Goal: Task Accomplishment & Management: Use online tool/utility

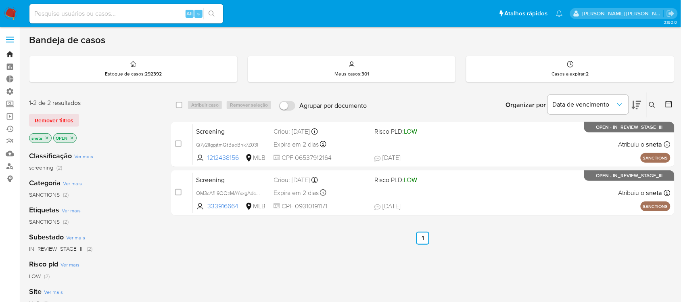
click at [13, 55] on link "Bandeja" at bounding box center [48, 54] width 96 height 13
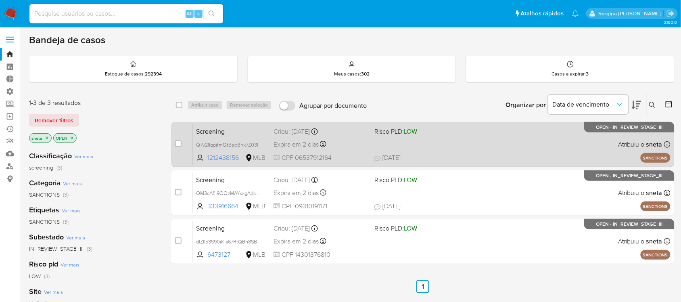
click at [425, 147] on div "Screening Q7y2lIgpjtmQtBaoBnk7Z03l 1212438156 MLB Risco PLD: LOW Criou: 19/09/2…" at bounding box center [432, 144] width 478 height 41
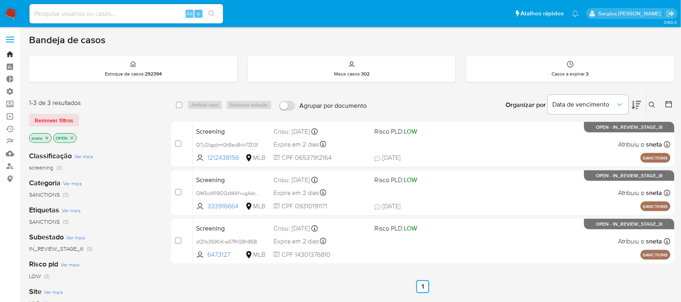
click at [10, 55] on link "Bandeja" at bounding box center [48, 54] width 96 height 13
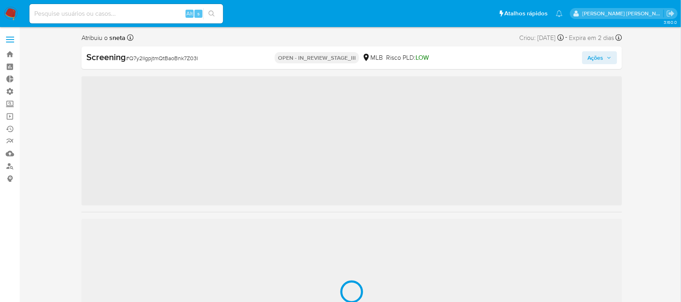
scroll to position [379, 0]
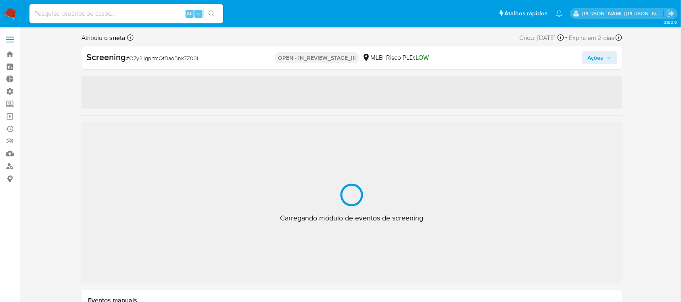
select select "10"
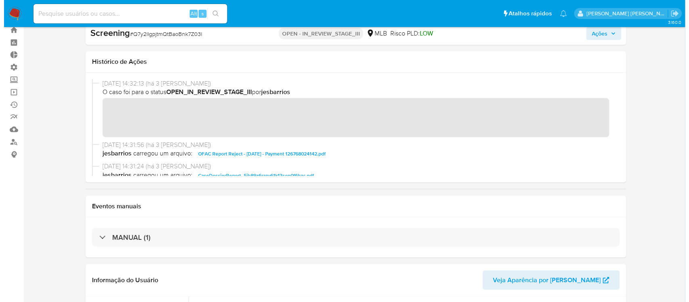
scroll to position [0, 0]
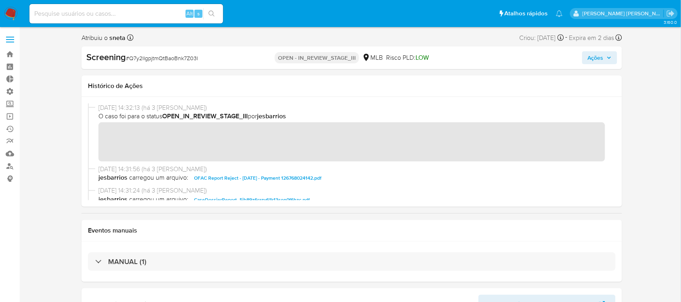
click at [608, 60] on span "Ações" at bounding box center [600, 57] width 24 height 11
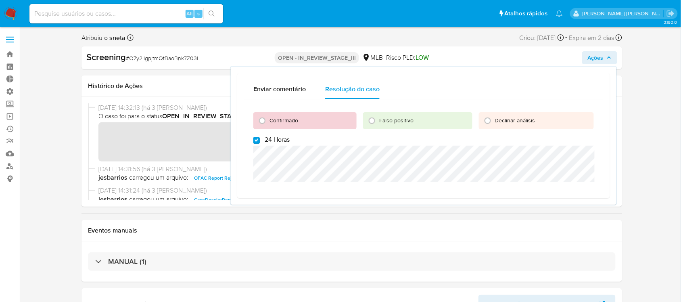
click at [254, 142] on input "24 Horas" at bounding box center [257, 140] width 6 height 6
checkbox input "false"
click at [263, 122] on input "Confirmado" at bounding box center [262, 120] width 13 height 13
radio input "true"
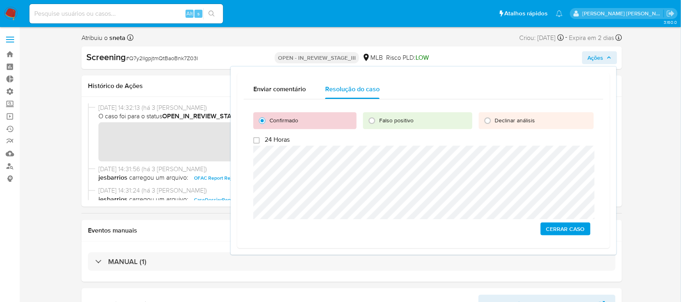
click at [574, 224] on span "Cerrar caso" at bounding box center [566, 228] width 39 height 11
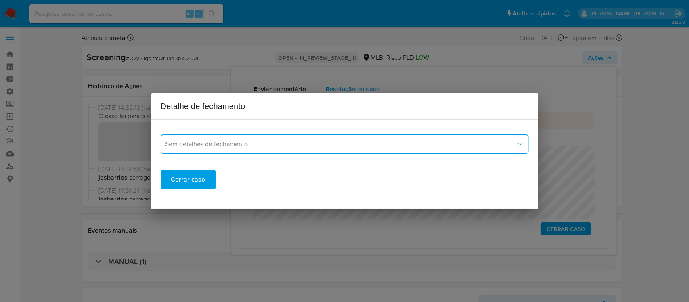
click at [212, 152] on button "Sem detalhes de fechamento" at bounding box center [345, 143] width 368 height 19
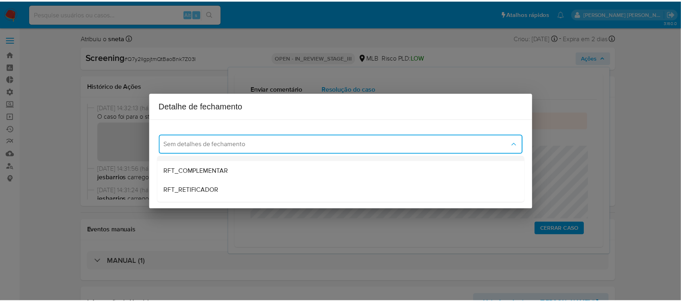
scroll to position [50, 0]
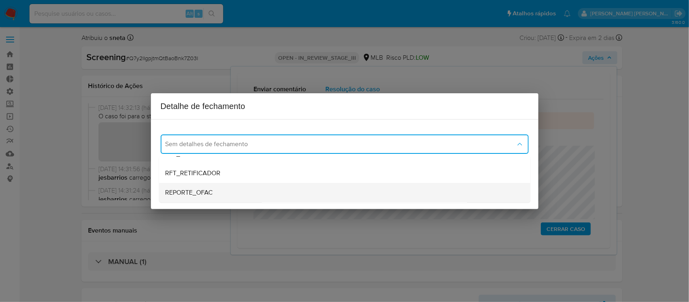
click at [213, 189] on span "REPORTE_OFAC" at bounding box center [190, 193] width 48 height 8
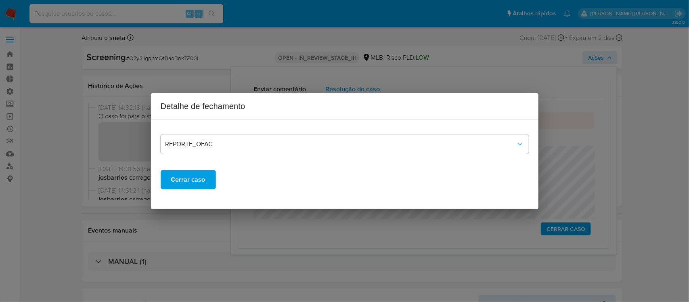
click at [201, 174] on span "Cerrar caso" at bounding box center [188, 180] width 34 height 18
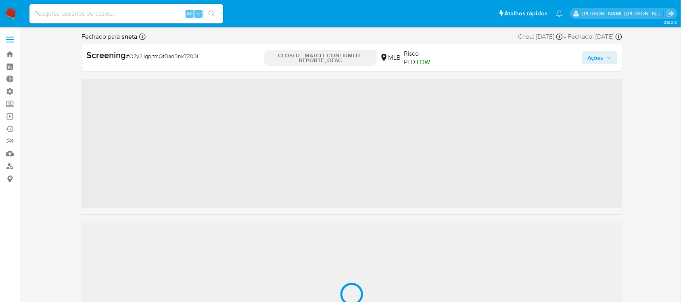
scroll to position [379, 0]
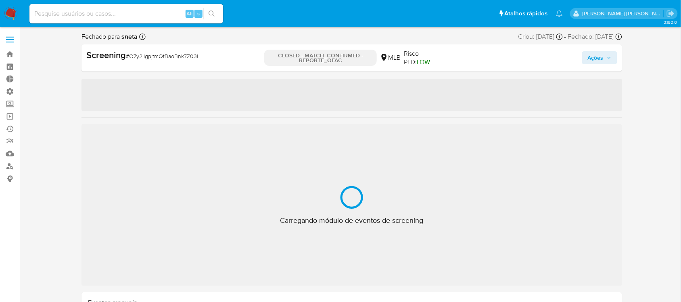
select select "10"
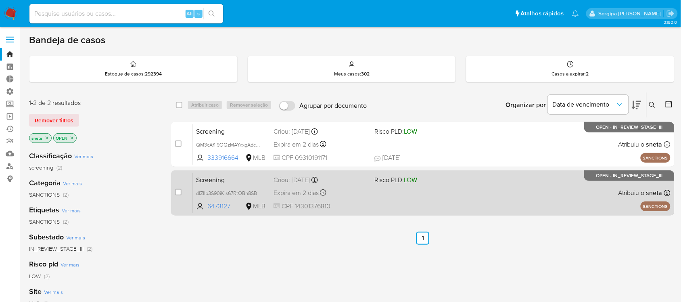
click at [384, 200] on div "Screening dlZllb3S90iKis67RtQBh8SB 6473127 MLB Risco PLD: LOW Criou: [DATE] Cri…" at bounding box center [432, 192] width 478 height 41
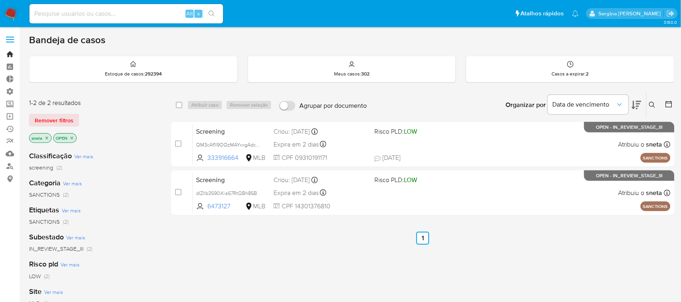
click at [5, 54] on link "Bandeja" at bounding box center [48, 54] width 96 height 13
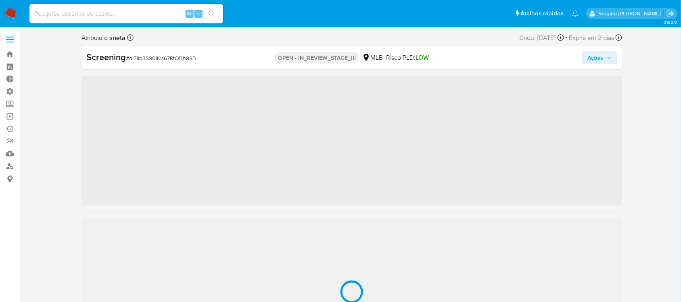
scroll to position [379, 0]
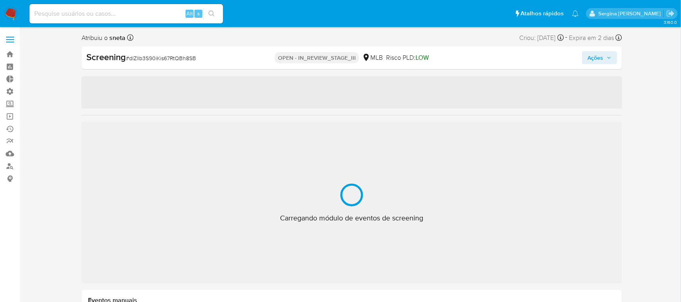
select select "10"
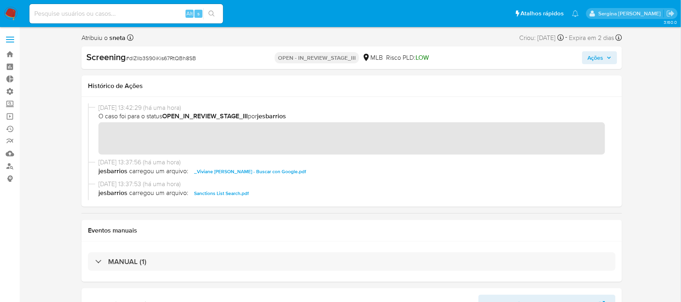
click at [600, 56] on span "Ações" at bounding box center [596, 57] width 16 height 13
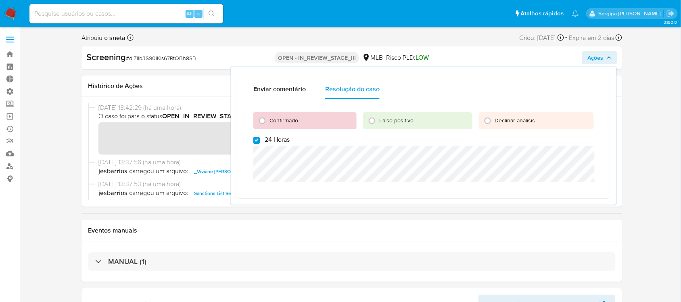
click at [259, 140] on input "24 Horas" at bounding box center [257, 140] width 6 height 6
checkbox input "false"
click at [261, 120] on input "Confirmado" at bounding box center [262, 120] width 13 height 13
radio input "true"
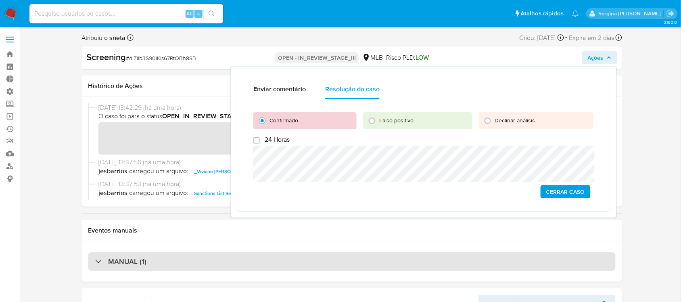
click at [420, 266] on div "MANUAL (1)" at bounding box center [352, 261] width 528 height 19
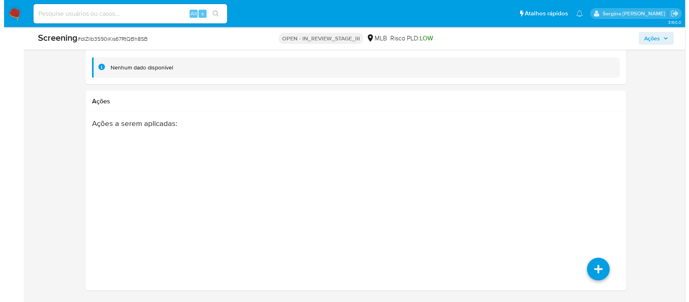
scroll to position [1161, 0]
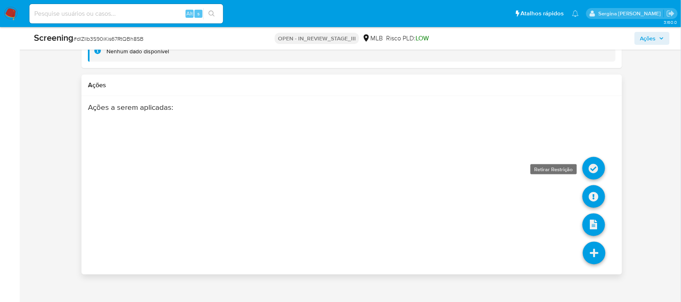
click at [597, 170] on icon at bounding box center [594, 168] width 23 height 23
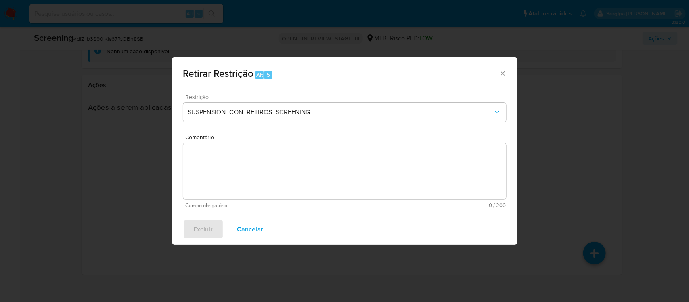
click at [288, 102] on div "Restrição SUSPENSION_CON_RETIROS_SCREENING" at bounding box center [344, 113] width 323 height 38
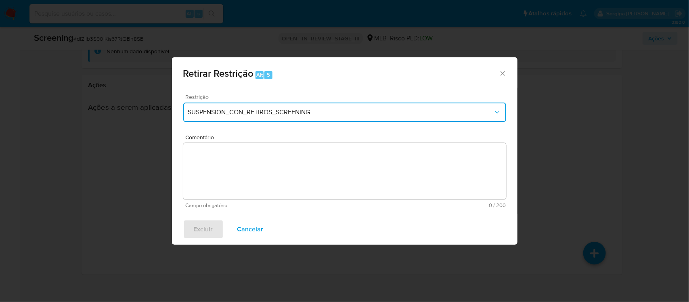
click at [289, 109] on span "SUSPENSION_CON_RETIROS_SCREENING" at bounding box center [340, 112] width 305 height 8
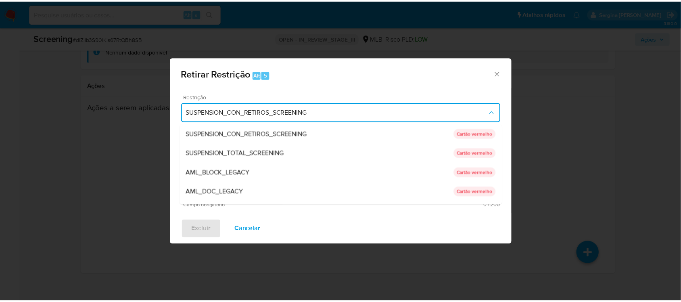
scroll to position [50, 0]
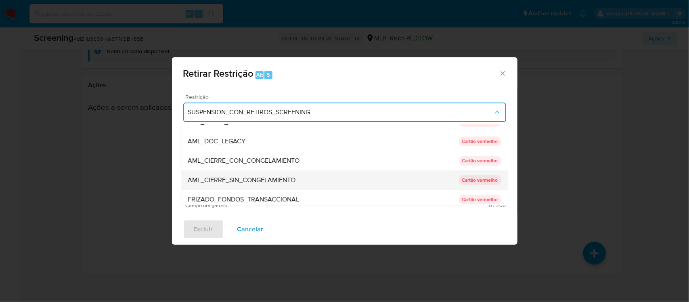
click at [247, 176] on span "AML_CIERRE_SIN_CONGELAMIENTO" at bounding box center [242, 180] width 108 height 8
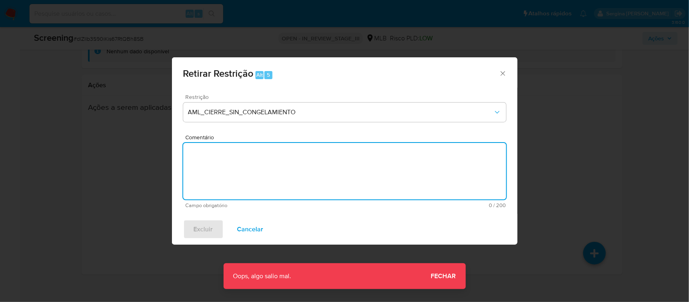
click at [260, 172] on textarea "Comentário" at bounding box center [344, 171] width 323 height 57
click at [441, 277] on div "Retirar Restrição Alt 5 Restrição AML_CIERRE_SIN_CONGELAMIENTO Comentário Campo…" at bounding box center [344, 151] width 689 height 302
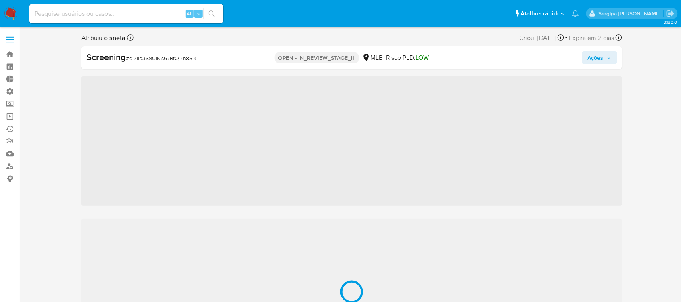
scroll to position [379, 0]
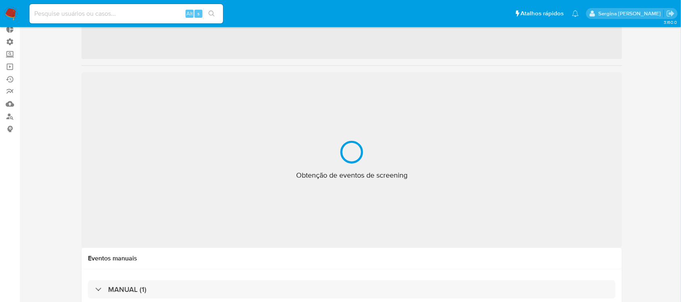
select select "10"
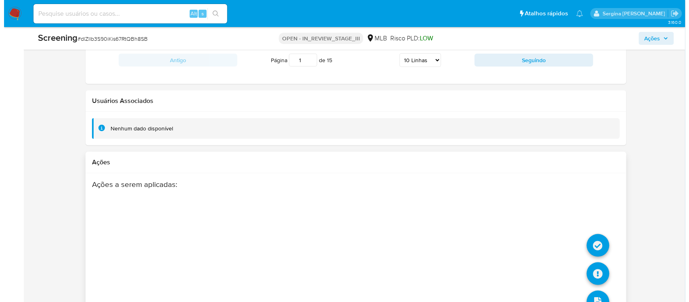
scroll to position [1109, 0]
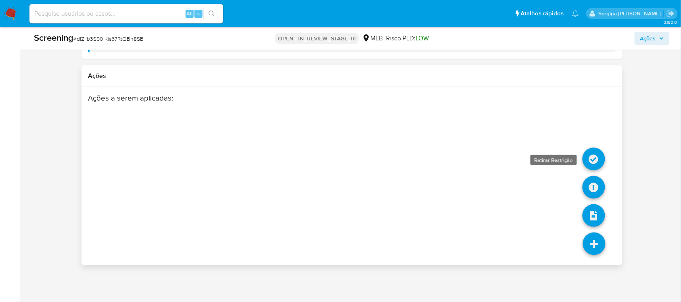
click at [600, 163] on icon at bounding box center [594, 159] width 23 height 23
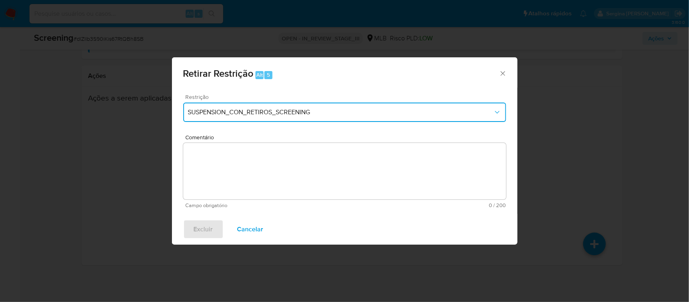
click at [327, 111] on span "SUSPENSION_CON_RETIROS_SCREENING" at bounding box center [340, 112] width 305 height 8
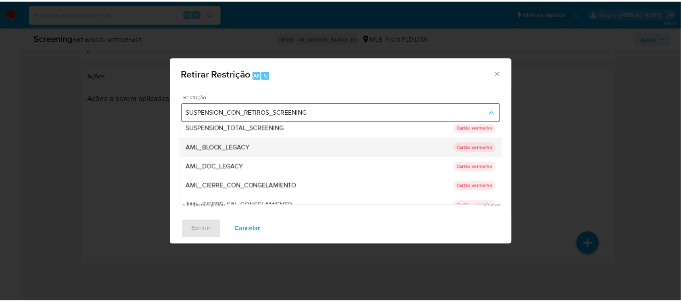
scroll to position [50, 0]
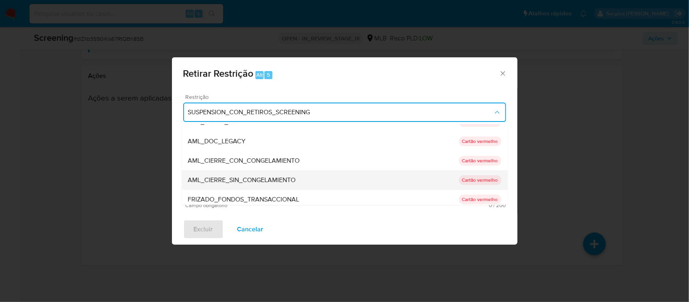
click at [281, 176] on span "AML_CIERRE_SIN_CONGELAMIENTO" at bounding box center [242, 180] width 108 height 8
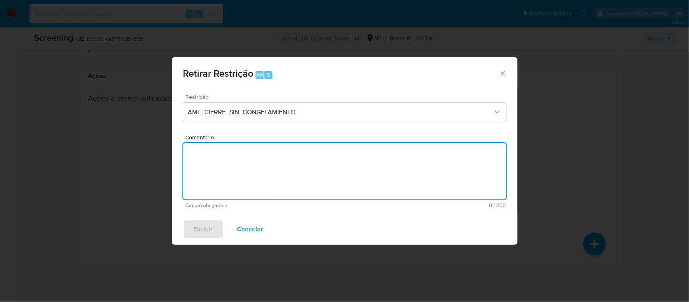
click at [253, 173] on textarea "Comentário" at bounding box center [344, 171] width 323 height 57
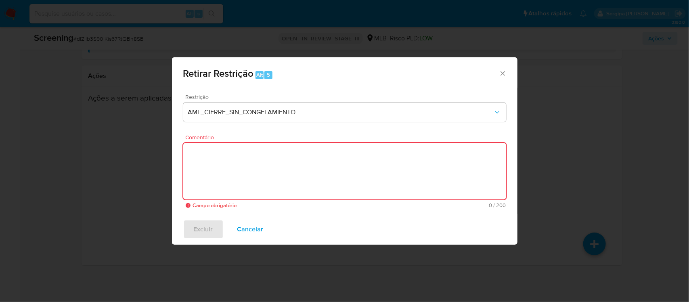
click at [34, 111] on div "Retirar Restrição Alt 5 Restrição AML_CIERRE_SIN_CONGELAMIENTO Comentário Campo…" at bounding box center [344, 151] width 689 height 302
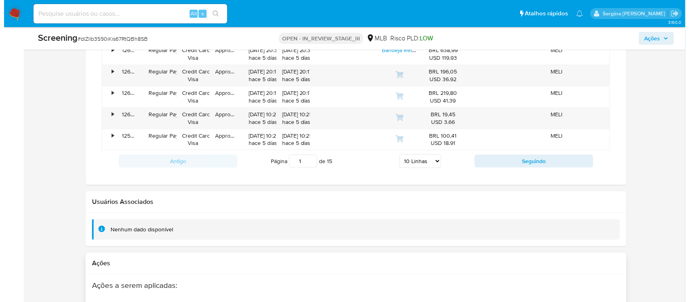
scroll to position [1109, 0]
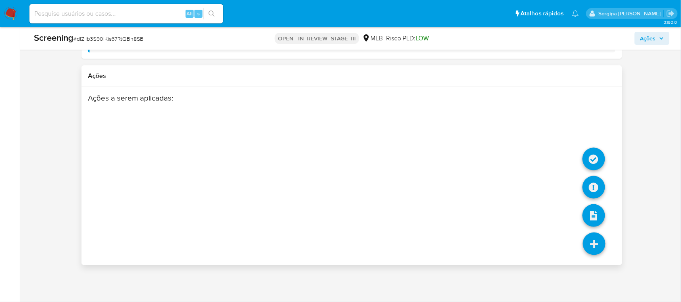
click at [591, 244] on icon at bounding box center [594, 244] width 23 height 23
click at [584, 154] on div "Ações a serem aplicadas :" at bounding box center [352, 157] width 528 height 129
click at [521, 187] on div "Ações a serem aplicadas :" at bounding box center [323, 157] width 470 height 129
click at [595, 155] on icon at bounding box center [594, 159] width 23 height 23
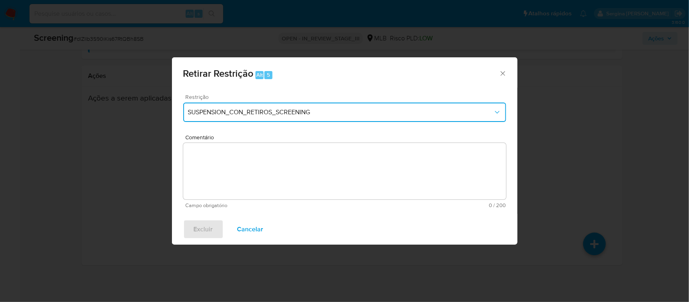
click at [321, 117] on button "SUSPENSION_CON_RETIROS_SCREENING" at bounding box center [344, 112] width 323 height 19
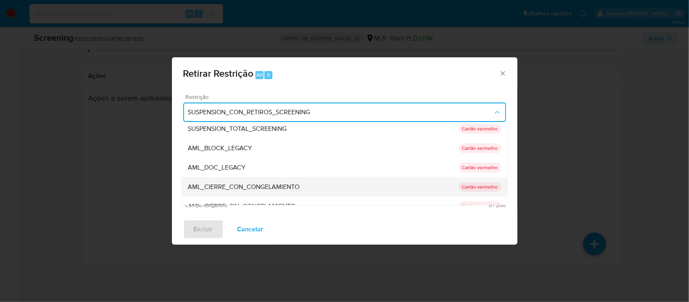
scroll to position [0, 0]
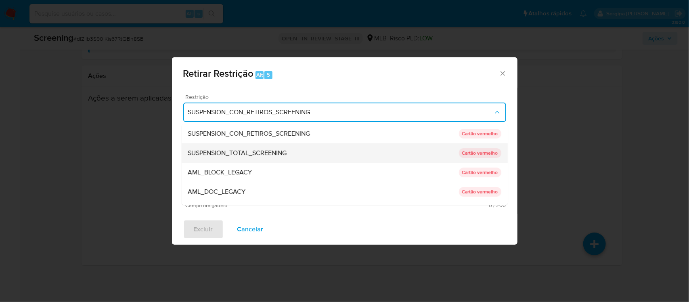
click at [264, 153] on span "SUSPENSION_TOTAL_SCREENING" at bounding box center [237, 153] width 99 height 8
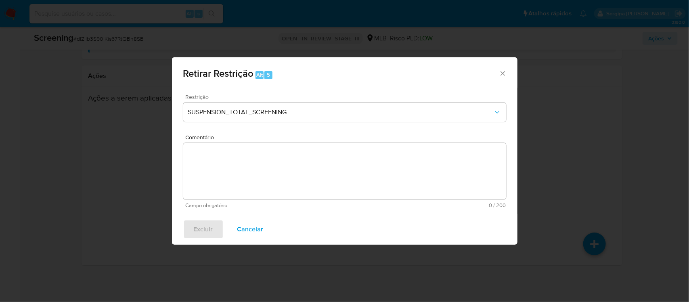
click at [260, 174] on textarea "Comentário" at bounding box center [344, 171] width 323 height 57
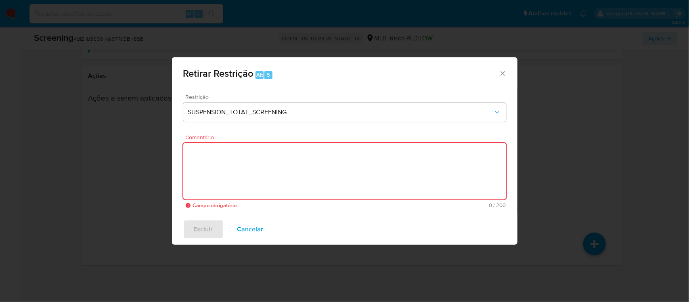
click at [505, 72] on icon "Fechar a janela" at bounding box center [503, 73] width 8 height 8
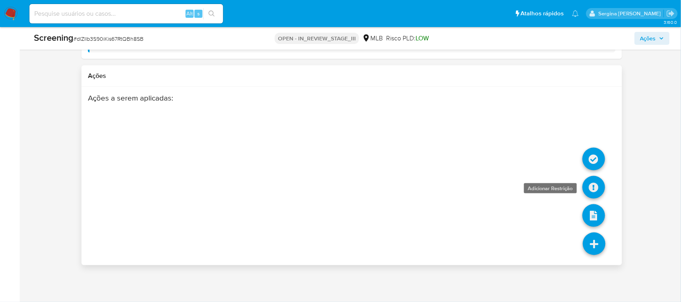
click at [600, 184] on icon at bounding box center [594, 187] width 23 height 23
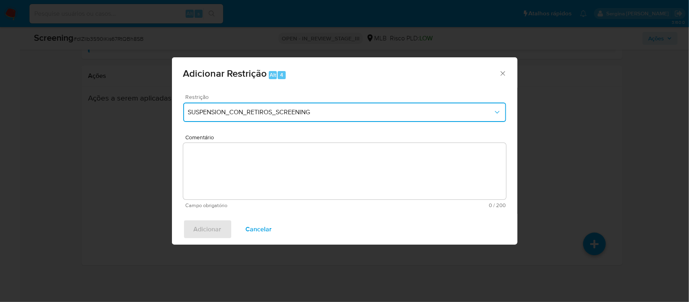
click at [313, 113] on span "SUSPENSION_CON_RETIROS_SCREENING" at bounding box center [340, 112] width 305 height 8
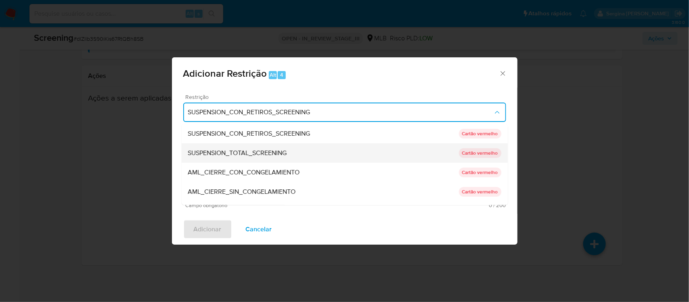
click at [289, 158] on div "SUSPENSION_TOTAL_SCREENING" at bounding box center [323, 152] width 271 height 19
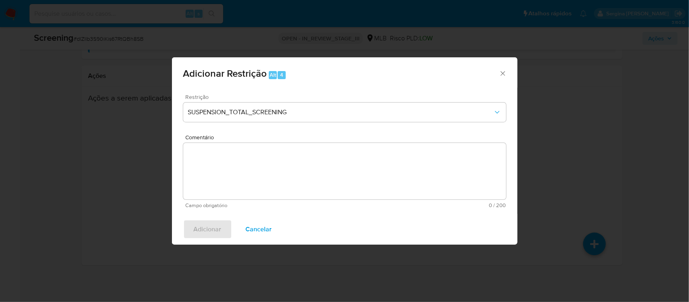
click at [306, 181] on textarea "Comentário" at bounding box center [344, 171] width 323 height 57
click at [476, 122] on div "Restrição SUSPENSION_TOTAL_SCREENING" at bounding box center [344, 113] width 323 height 38
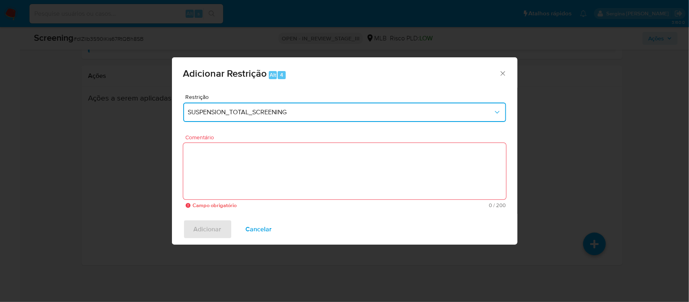
click at [465, 114] on span "SUSPENSION_TOTAL_SCREENING" at bounding box center [340, 112] width 305 height 8
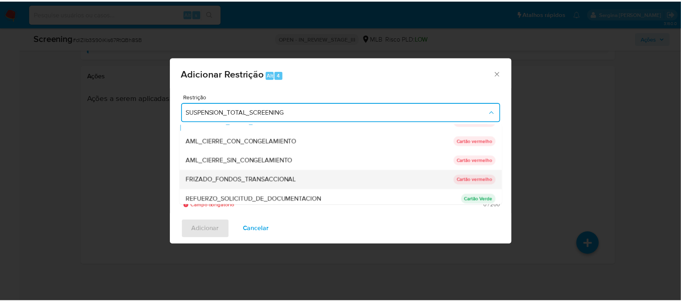
scroll to position [12, 0]
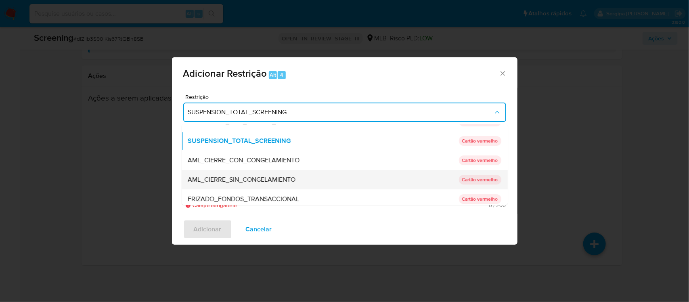
click at [243, 180] on span "AML_CIERRE_SIN_CONGELAMIENTO" at bounding box center [242, 180] width 108 height 8
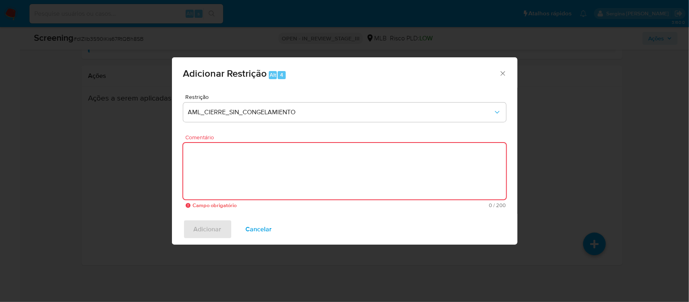
click at [260, 170] on textarea "Comentário" at bounding box center [344, 171] width 323 height 57
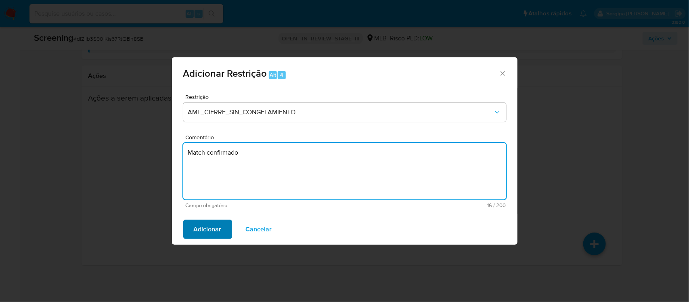
type textarea "Match confirmado"
click at [213, 234] on span "Adicionar" at bounding box center [208, 229] width 28 height 18
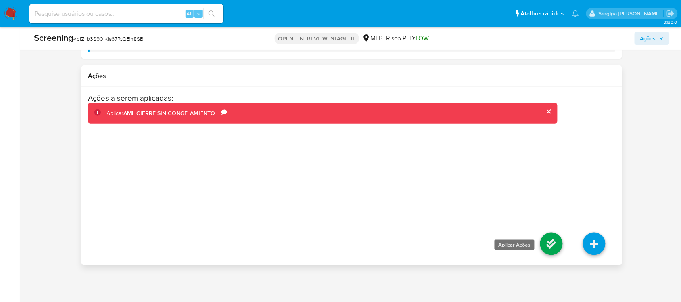
click at [556, 247] on icon at bounding box center [552, 244] width 23 height 23
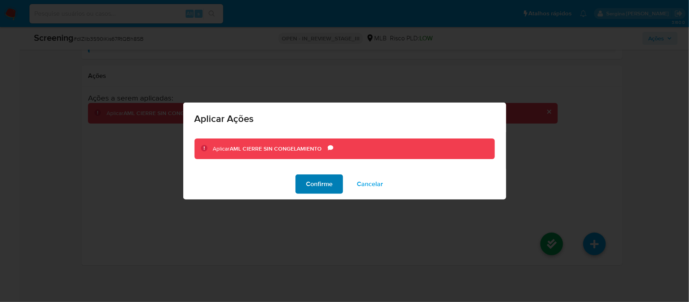
click at [328, 187] on span "Confirme" at bounding box center [319, 184] width 27 height 18
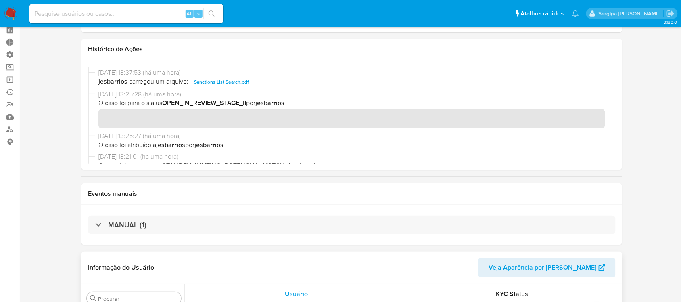
scroll to position [0, 0]
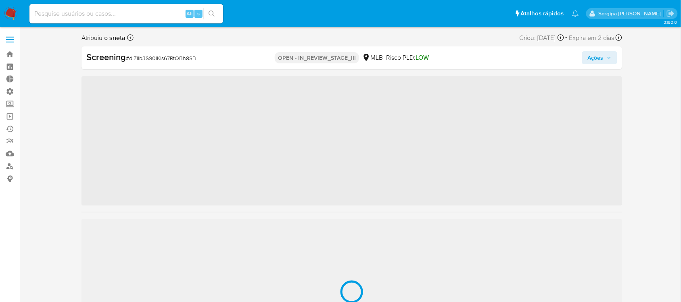
scroll to position [379, 0]
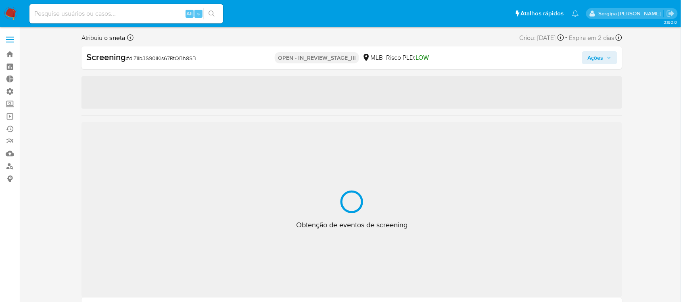
select select "10"
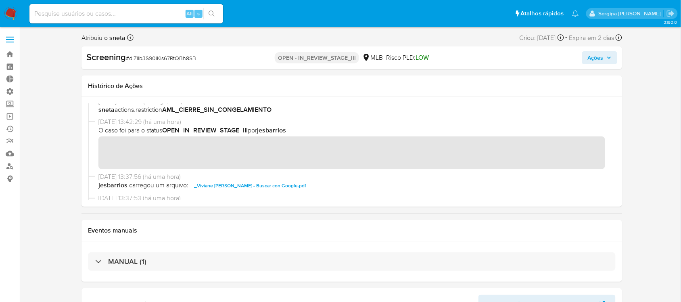
scroll to position [0, 0]
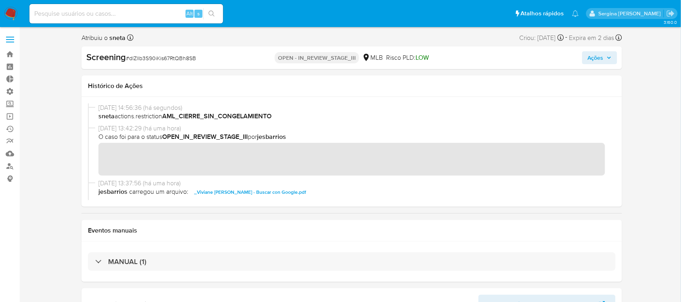
click at [600, 57] on span "Ações" at bounding box center [596, 57] width 16 height 13
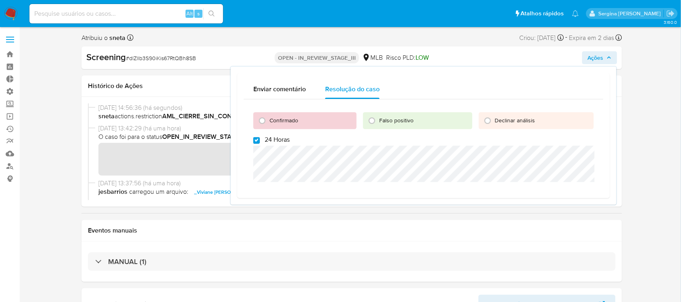
click at [254, 139] on input "24 Horas" at bounding box center [257, 140] width 6 height 6
checkbox input "false"
click at [265, 120] on input "Confirmado" at bounding box center [262, 120] width 13 height 13
radio input "true"
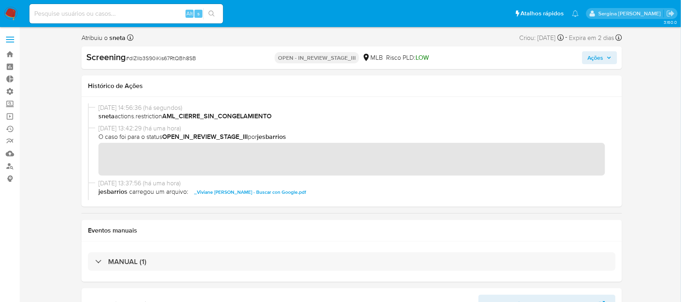
click at [613, 60] on button "Ações" at bounding box center [600, 57] width 35 height 13
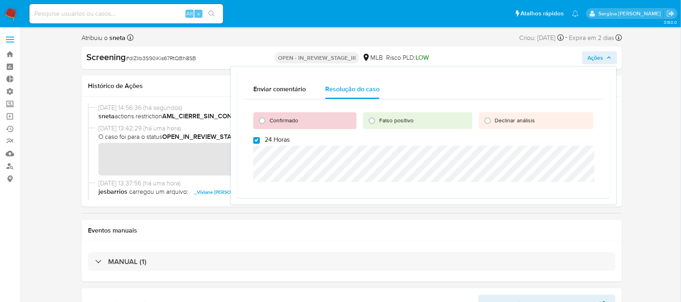
click at [257, 138] on input "24 Horas" at bounding box center [257, 140] width 6 height 6
checkbox input "false"
click at [268, 119] on input "Confirmado" at bounding box center [262, 120] width 13 height 13
radio input "true"
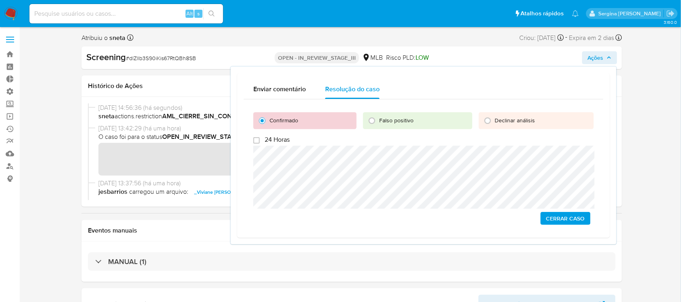
click at [568, 221] on span "Cerrar caso" at bounding box center [566, 218] width 39 height 11
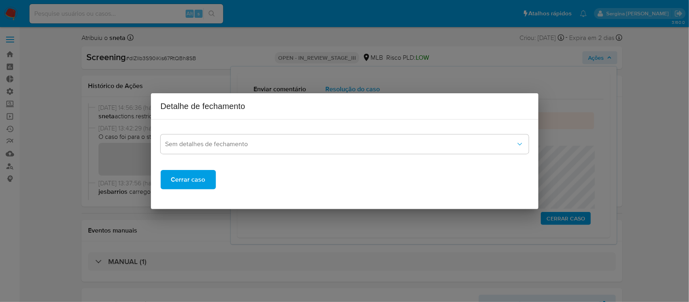
click at [185, 182] on span "Cerrar caso" at bounding box center [188, 180] width 34 height 18
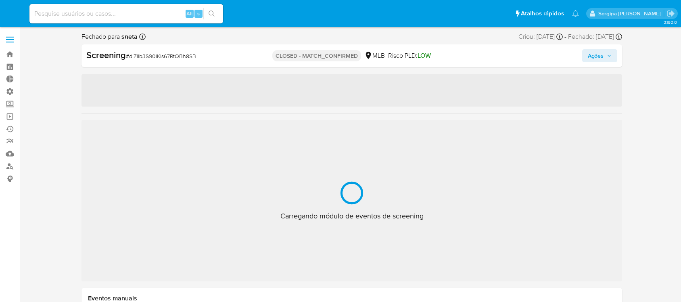
select select "10"
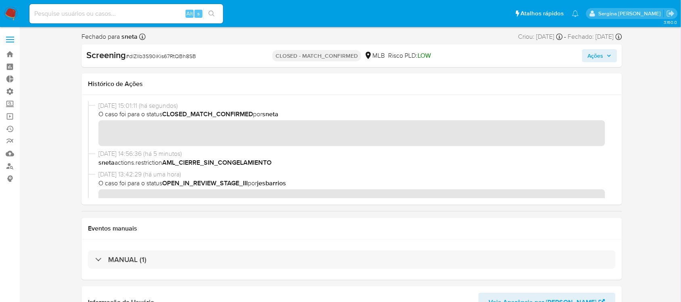
scroll to position [379, 0]
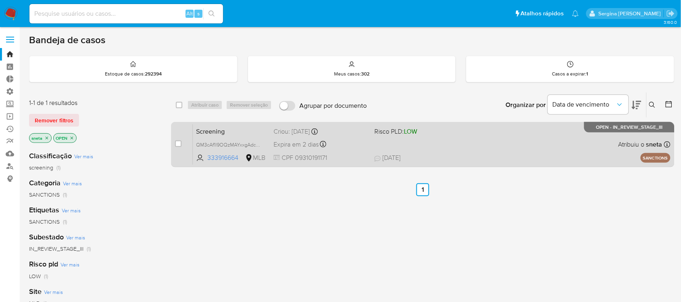
click at [441, 135] on span "Risco PLD: LOW" at bounding box center [422, 131] width 94 height 10
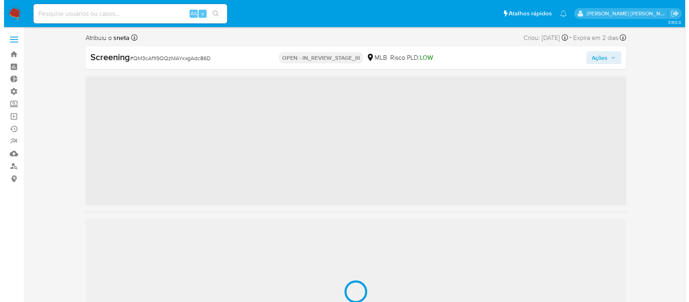
scroll to position [379, 0]
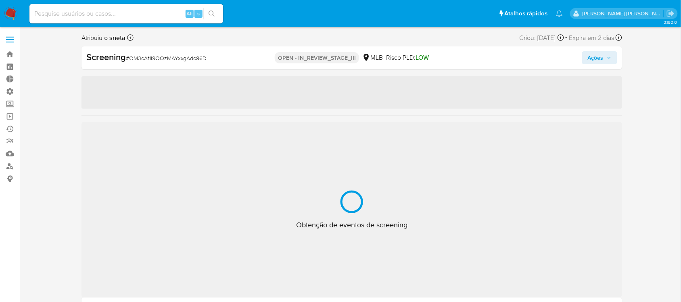
select select "10"
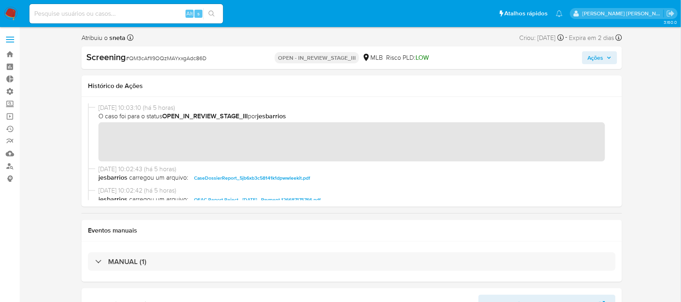
click at [607, 54] on span "Ações" at bounding box center [600, 57] width 24 height 11
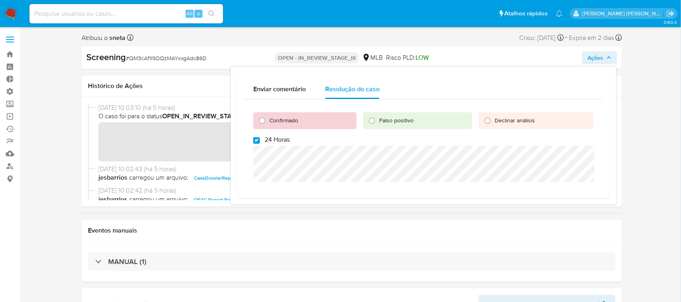
click at [256, 138] on input "24 Horas" at bounding box center [257, 140] width 6 height 6
checkbox input "false"
click at [262, 119] on input "Confirmado" at bounding box center [262, 120] width 13 height 13
radio input "true"
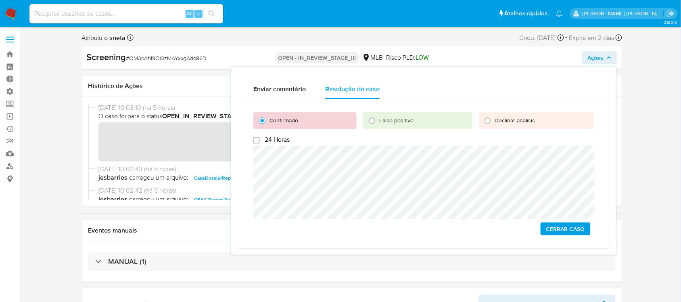
click at [573, 229] on span "Cerrar caso" at bounding box center [566, 228] width 39 height 11
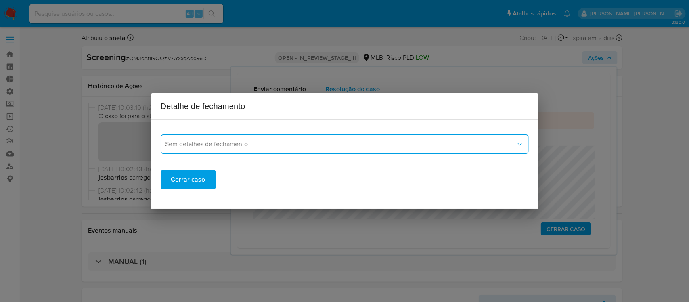
click at [305, 151] on button "Sem detalhes de fechamento" at bounding box center [345, 143] width 368 height 19
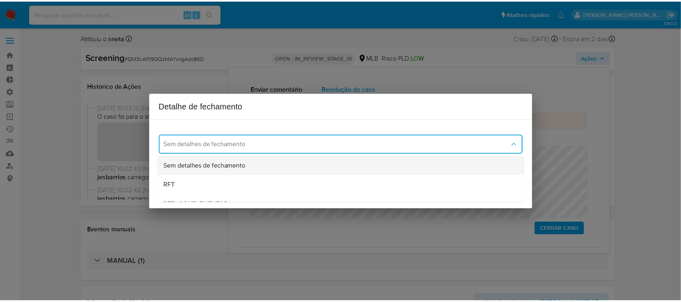
scroll to position [50, 0]
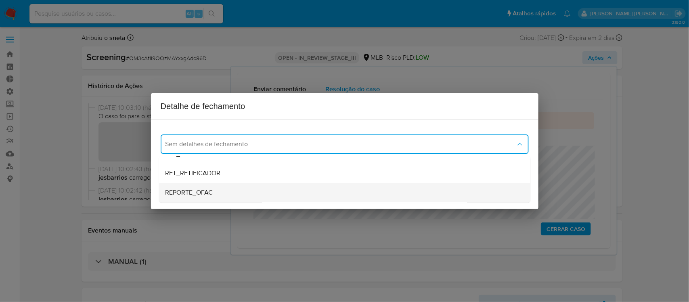
click at [207, 192] on span "REPORTE_OFAC" at bounding box center [190, 193] width 48 height 8
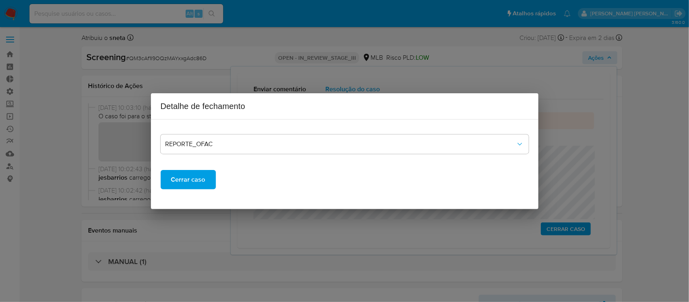
drag, startPoint x: 195, startPoint y: 182, endPoint x: 215, endPoint y: 189, distance: 21.6
click at [195, 182] on span "Cerrar caso" at bounding box center [188, 180] width 34 height 18
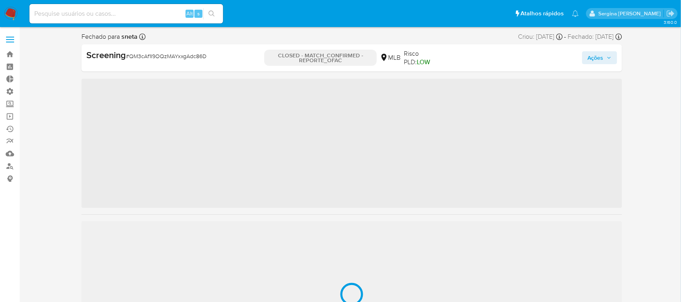
scroll to position [379, 0]
select select "10"
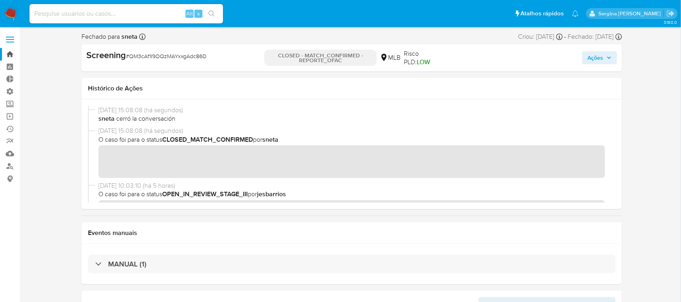
click at [8, 52] on link "Bandeja" at bounding box center [48, 54] width 96 height 13
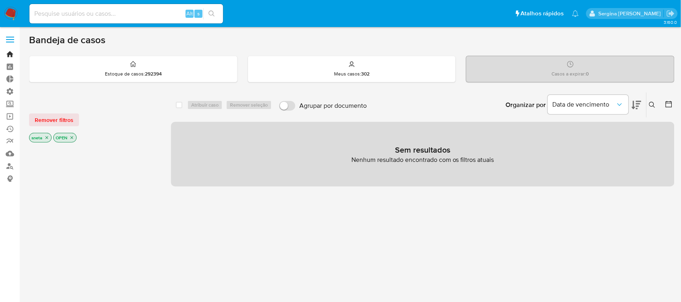
click at [7, 53] on link "Bandeja" at bounding box center [48, 54] width 96 height 13
click at [8, 54] on link "Bandeja" at bounding box center [48, 54] width 96 height 13
click at [8, 55] on link "Bandeja" at bounding box center [48, 54] width 96 height 13
click at [9, 168] on link "Localizador de pessoas" at bounding box center [48, 166] width 96 height 13
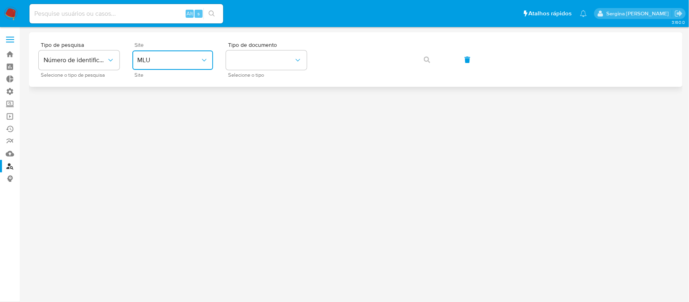
click at [162, 61] on span "MLU" at bounding box center [168, 60] width 63 height 8
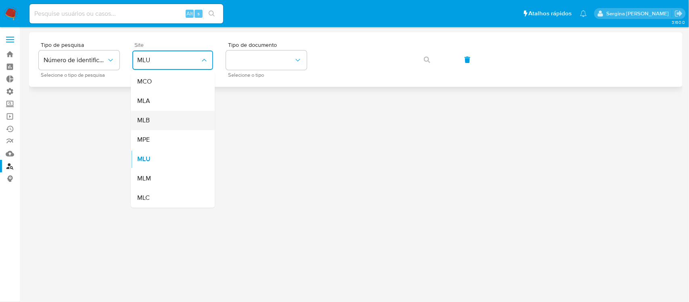
click at [166, 119] on div "MLB" at bounding box center [170, 120] width 66 height 19
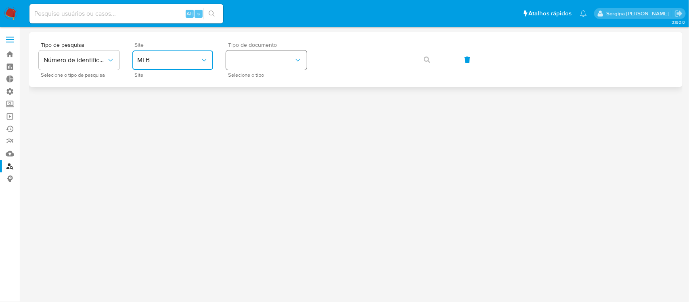
click at [264, 54] on button "identificationType" at bounding box center [266, 59] width 81 height 19
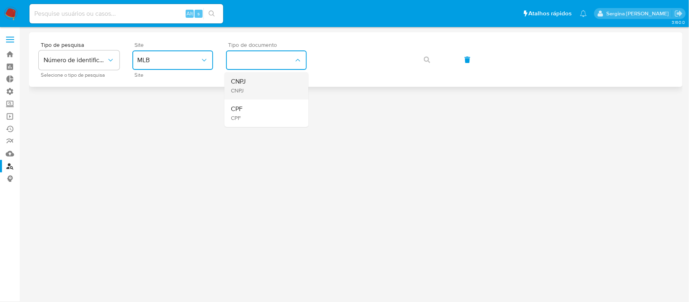
click at [259, 87] on div "CNPJ CNPJ" at bounding box center [264, 85] width 66 height 27
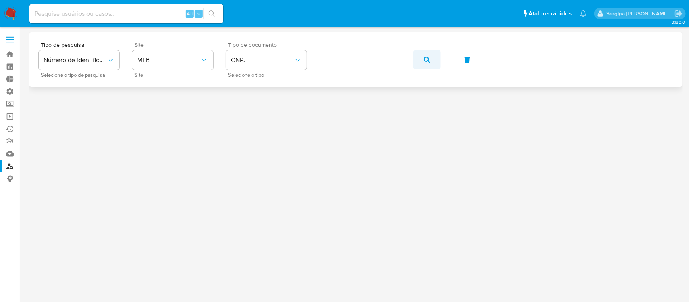
click at [425, 62] on icon "button" at bounding box center [427, 60] width 6 height 6
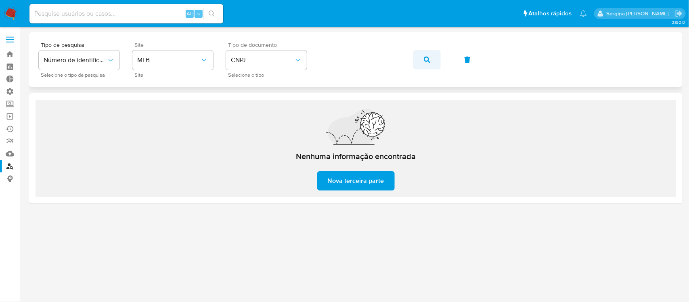
click at [424, 59] on icon "button" at bounding box center [427, 60] width 6 height 6
click at [422, 64] on button "button" at bounding box center [426, 59] width 27 height 19
click at [431, 59] on button "button" at bounding box center [426, 59] width 27 height 19
